Goal: Task Accomplishment & Management: Manage account settings

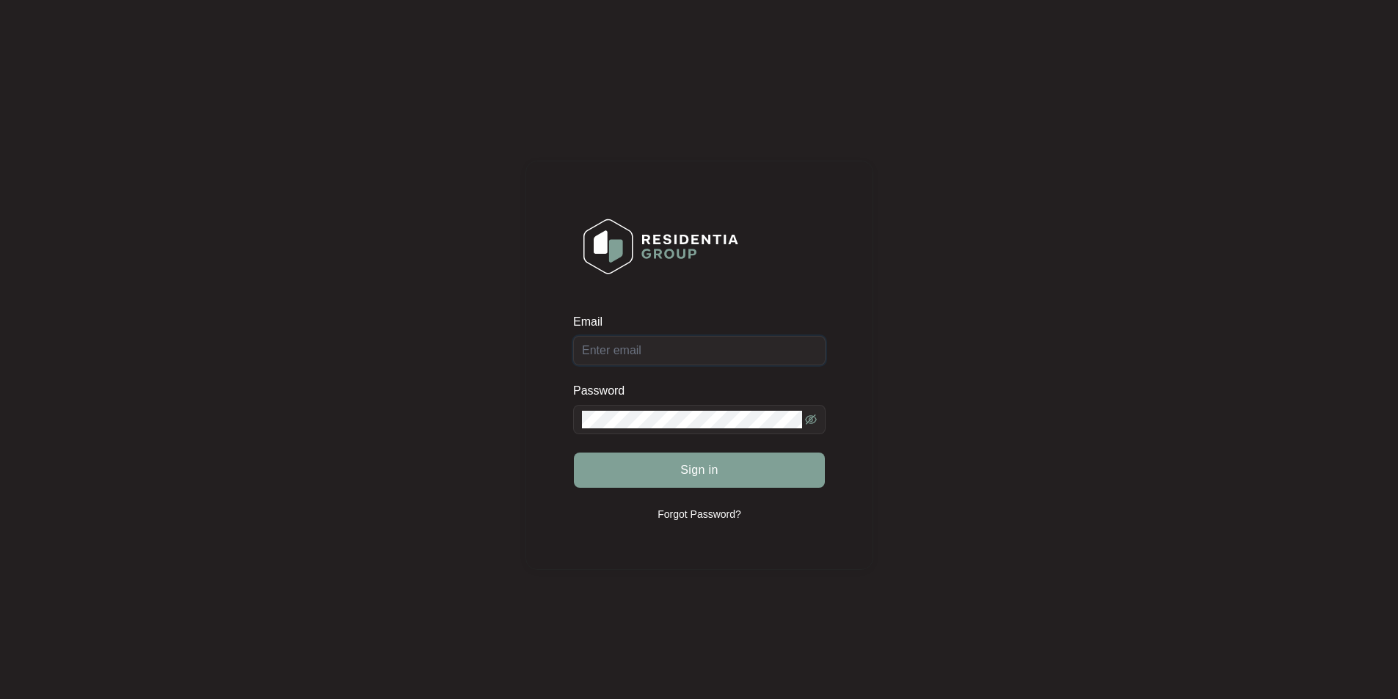
click at [685, 360] on input "Email" at bounding box center [699, 350] width 252 height 29
type input "[EMAIL_ADDRESS][DOMAIN_NAME]"
click at [574, 453] on button "Sign in" at bounding box center [699, 470] width 251 height 35
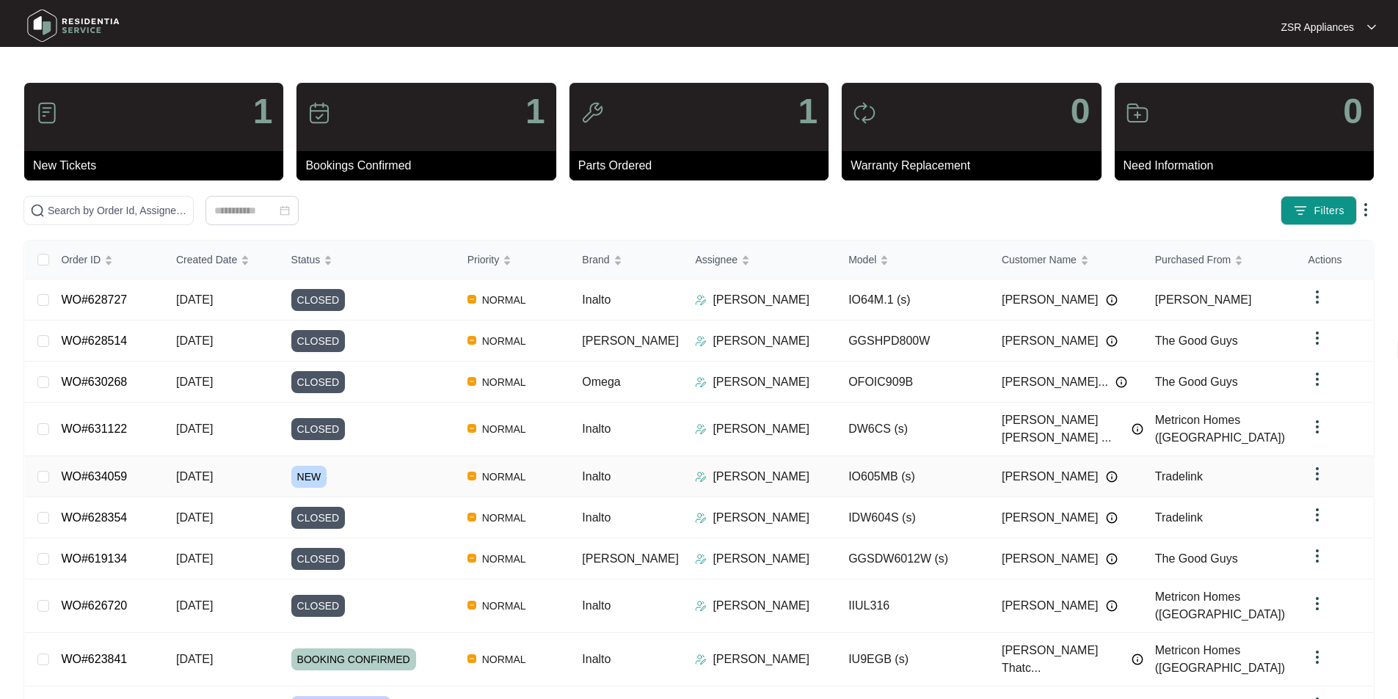
click at [92, 470] on link "WO#634059" at bounding box center [94, 476] width 66 height 12
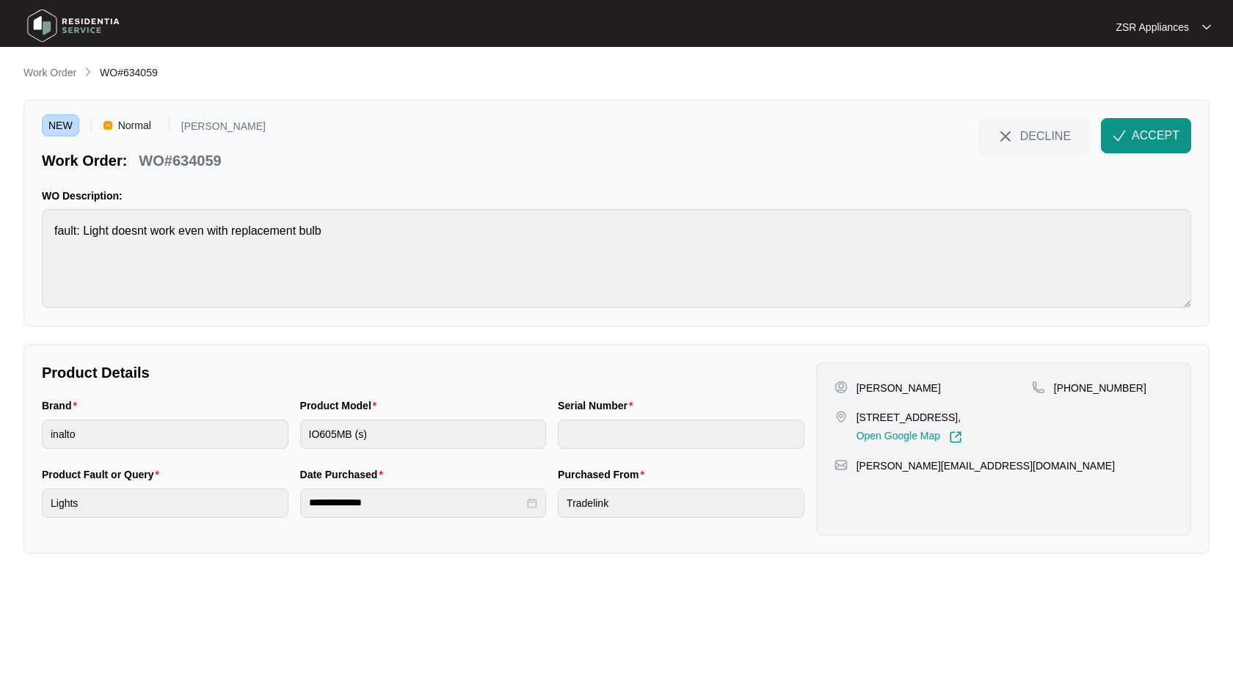
click at [903, 390] on p "[PERSON_NAME]" at bounding box center [898, 388] width 84 height 15
copy p "[PERSON_NAME]"
click at [1095, 392] on p "[PHONE_NUMBER]" at bounding box center [1100, 388] width 92 height 15
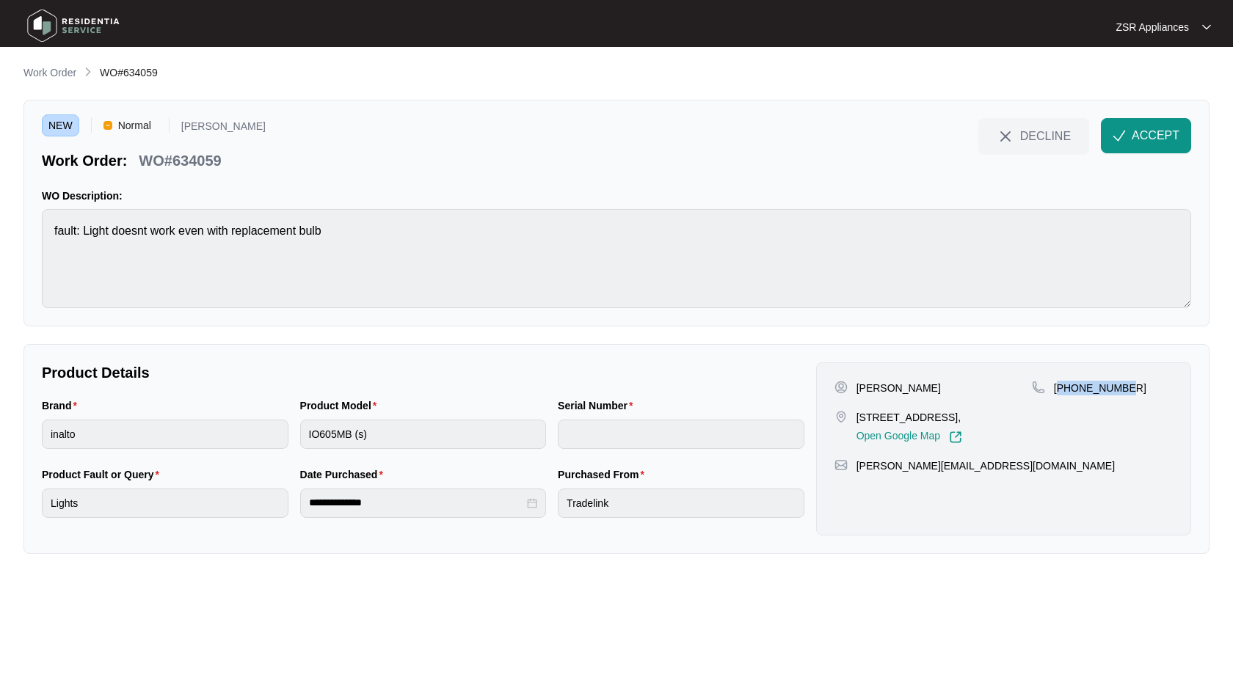
click at [1095, 392] on p "[PHONE_NUMBER]" at bounding box center [1100, 388] width 92 height 15
copy p "61448241083"
drag, startPoint x: 858, startPoint y: 417, endPoint x: 936, endPoint y: 415, distance: 77.8
click at [936, 415] on p "[STREET_ADDRESS]," at bounding box center [909, 417] width 106 height 15
copy p "[STREET_ADDRESS]"
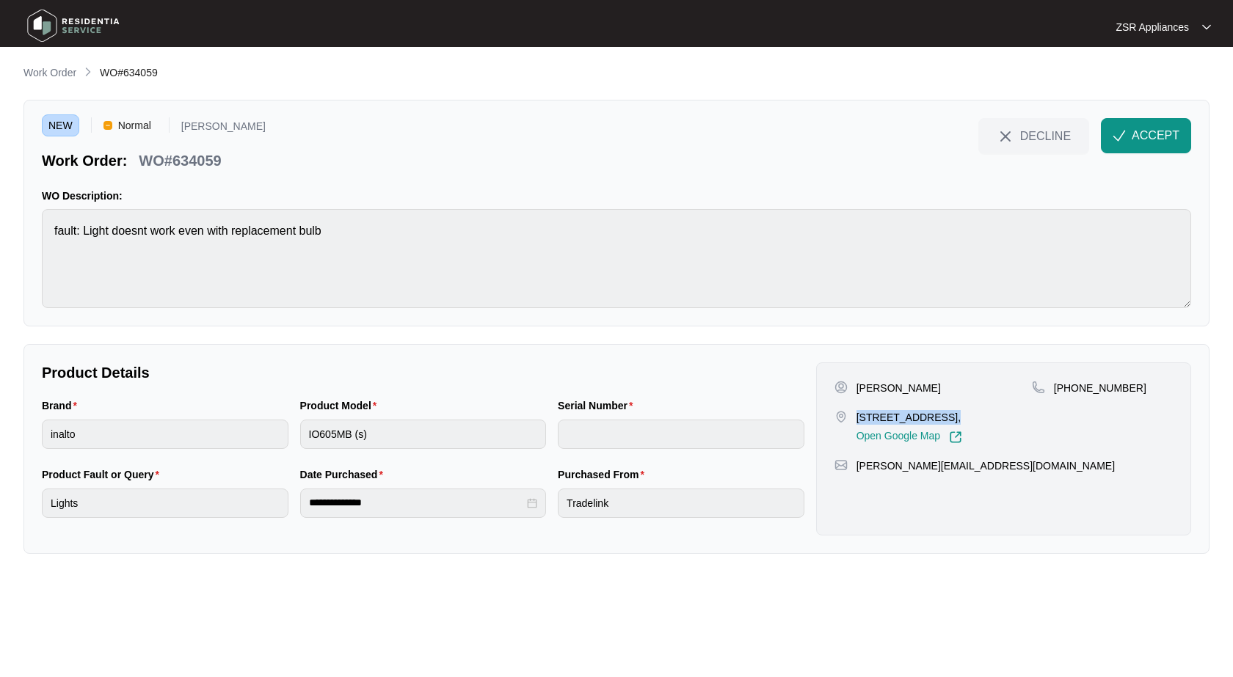
click at [955, 420] on p "[STREET_ADDRESS]," at bounding box center [909, 417] width 106 height 15
copy p "Bonshaw"
click at [923, 378] on div "[PERSON_NAME] [STREET_ADDRESS], Open Google Map [PHONE_NUMBER] [EMAIL_ADDRESS][…" at bounding box center [1003, 448] width 375 height 173
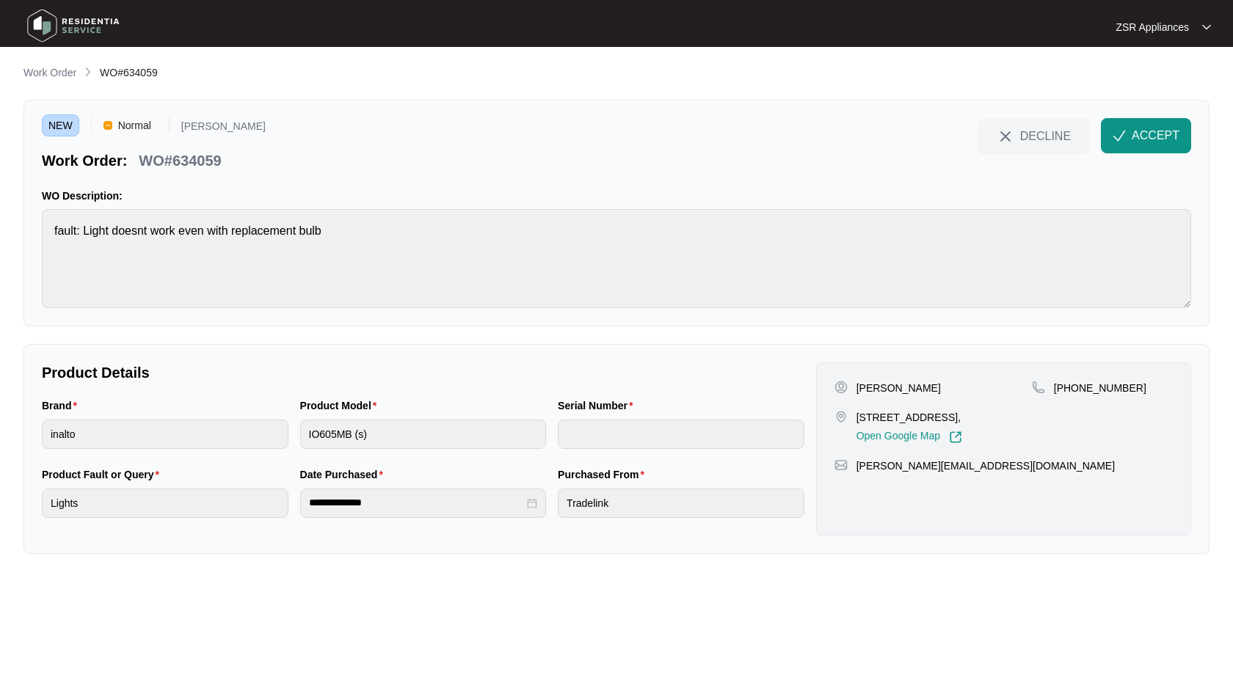
copy p "[PERSON_NAME]"
click at [195, 160] on p "WO#634059" at bounding box center [180, 160] width 82 height 21
copy p "634059"
click at [1148, 145] on button "ACCEPT" at bounding box center [1146, 135] width 90 height 35
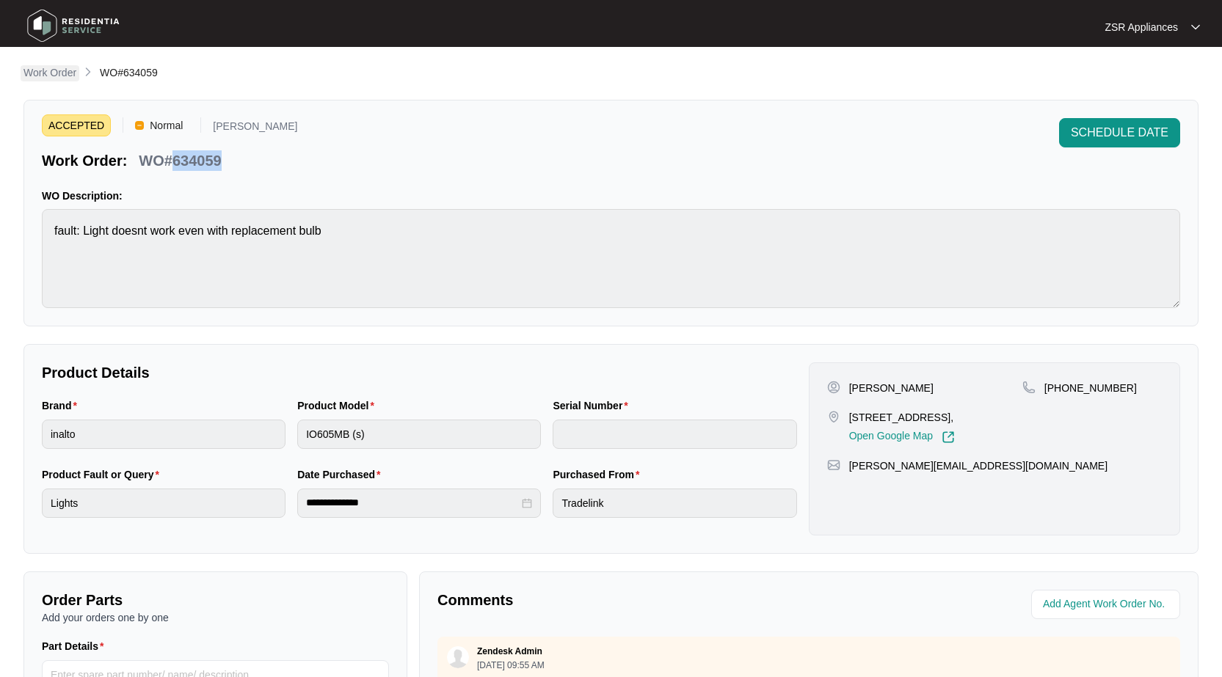
click at [72, 76] on p "Work Order" at bounding box center [49, 72] width 53 height 15
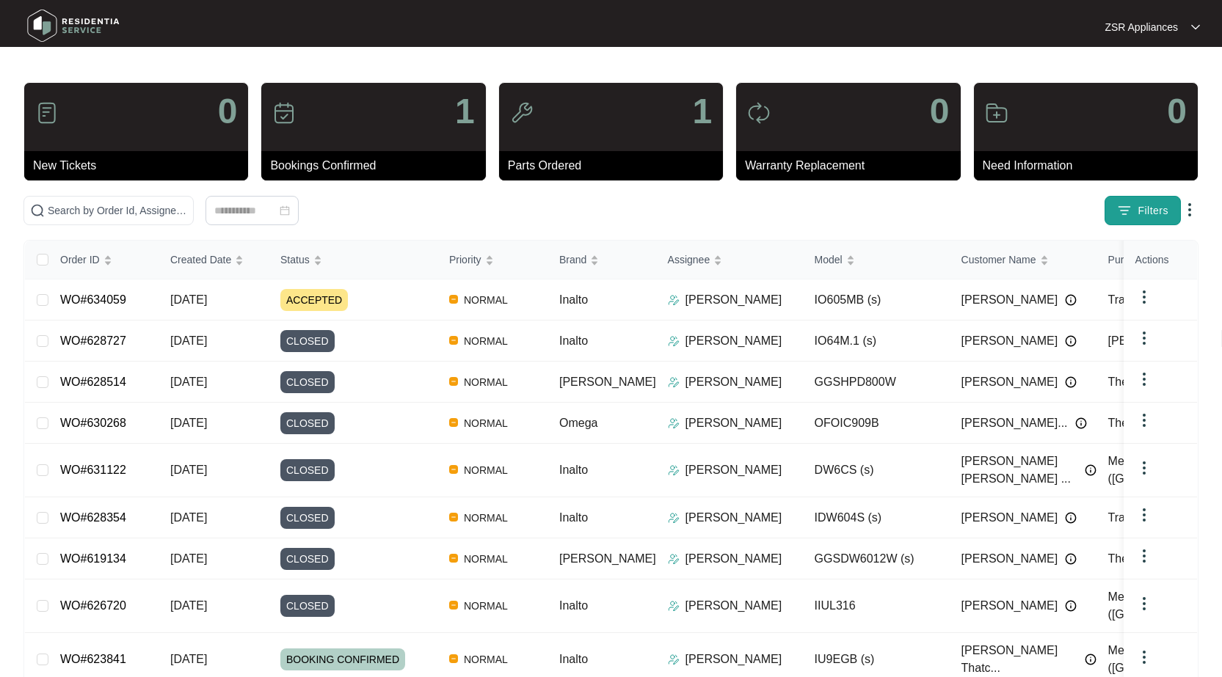
click at [1148, 203] on span "Filters" at bounding box center [1152, 210] width 31 height 15
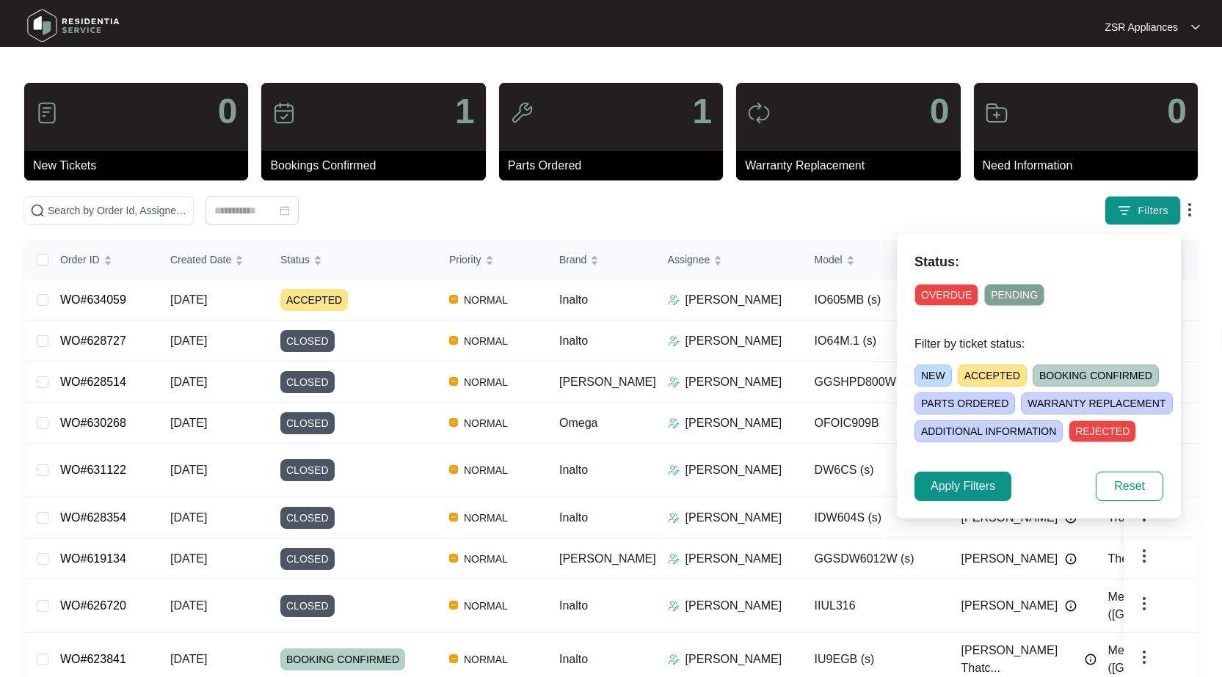
click at [990, 378] on span "ACCEPTED" at bounding box center [992, 376] width 69 height 22
click at [967, 478] on span "Apply Filters" at bounding box center [962, 487] width 65 height 18
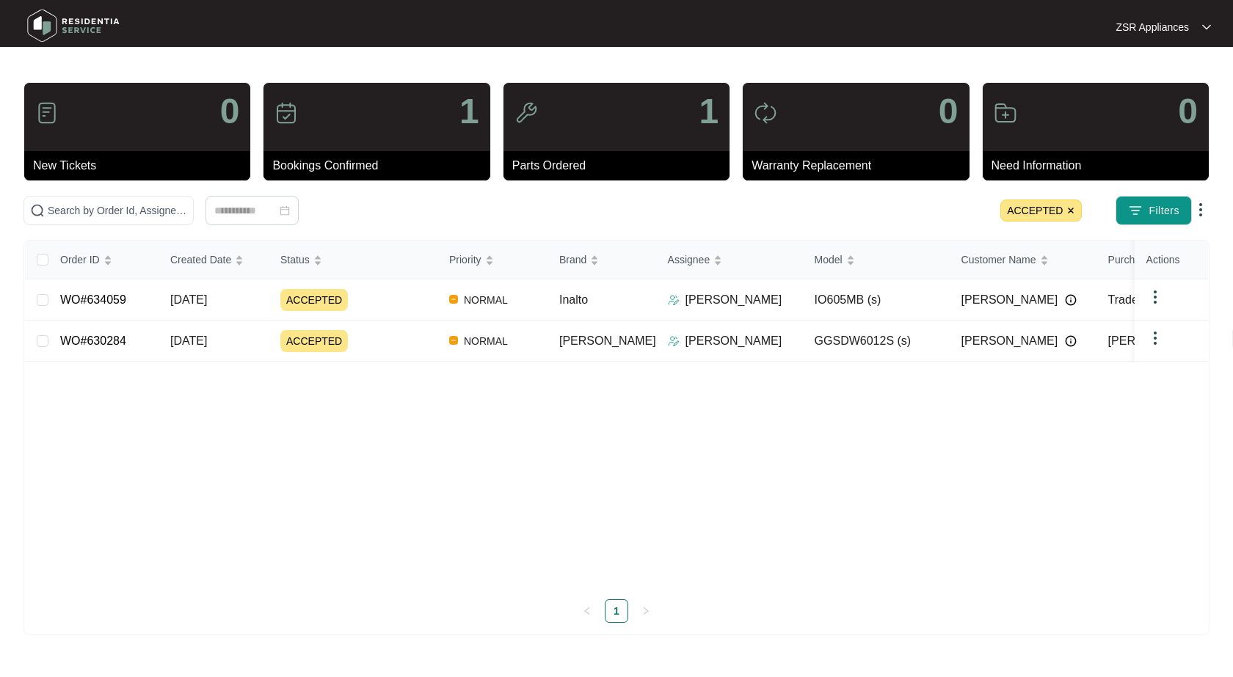
click at [1069, 214] on img at bounding box center [1070, 210] width 9 height 9
click at [1137, 211] on img "button" at bounding box center [1135, 210] width 15 height 15
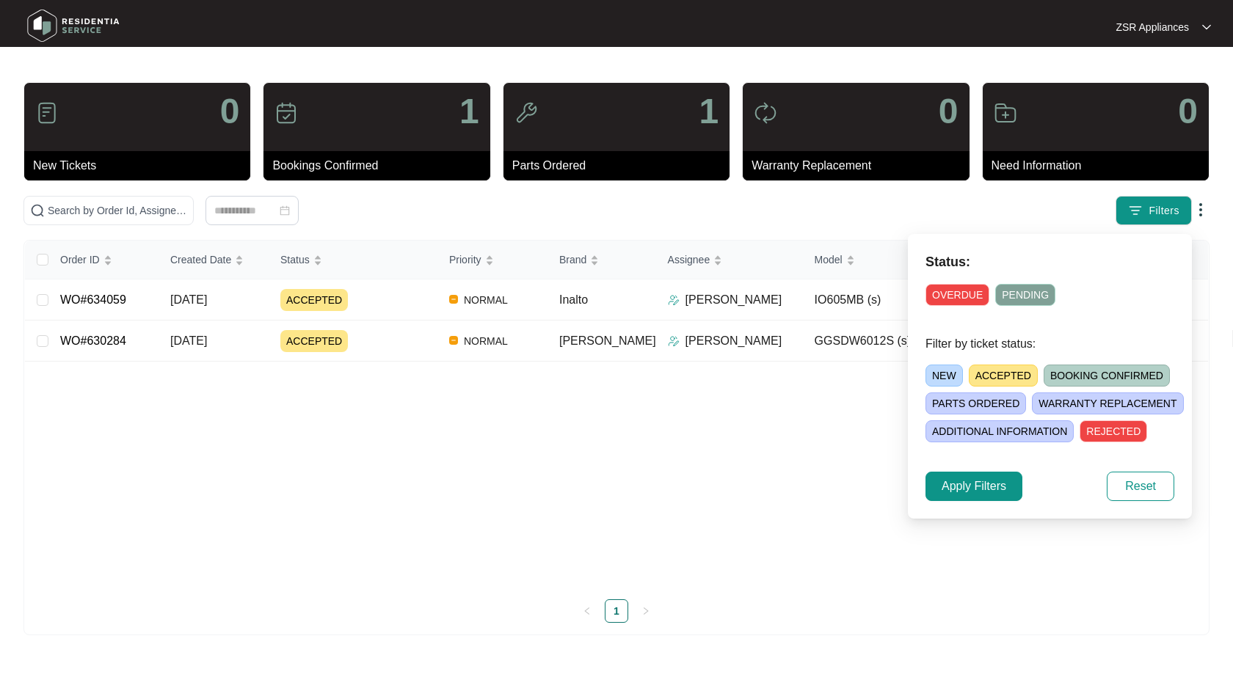
click at [970, 304] on span "OVERDUE" at bounding box center [957, 295] width 64 height 22
click at [1004, 496] on button "Apply Filters" at bounding box center [973, 486] width 97 height 29
